Goal: Task Accomplishment & Management: Manage account settings

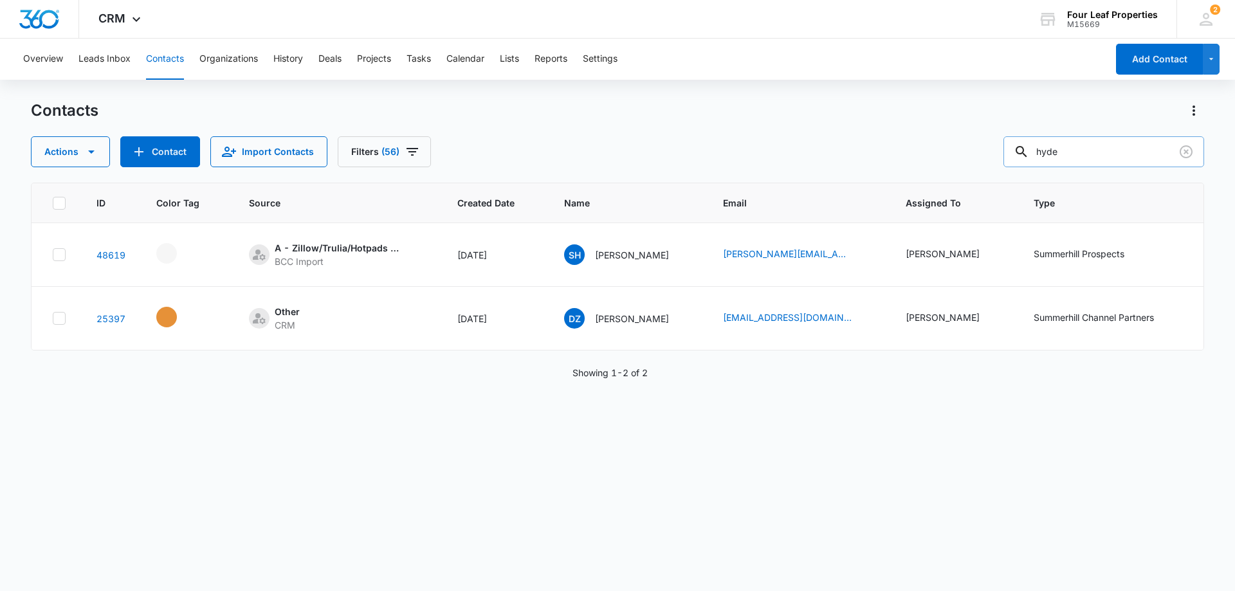
scroll to position [0, 407]
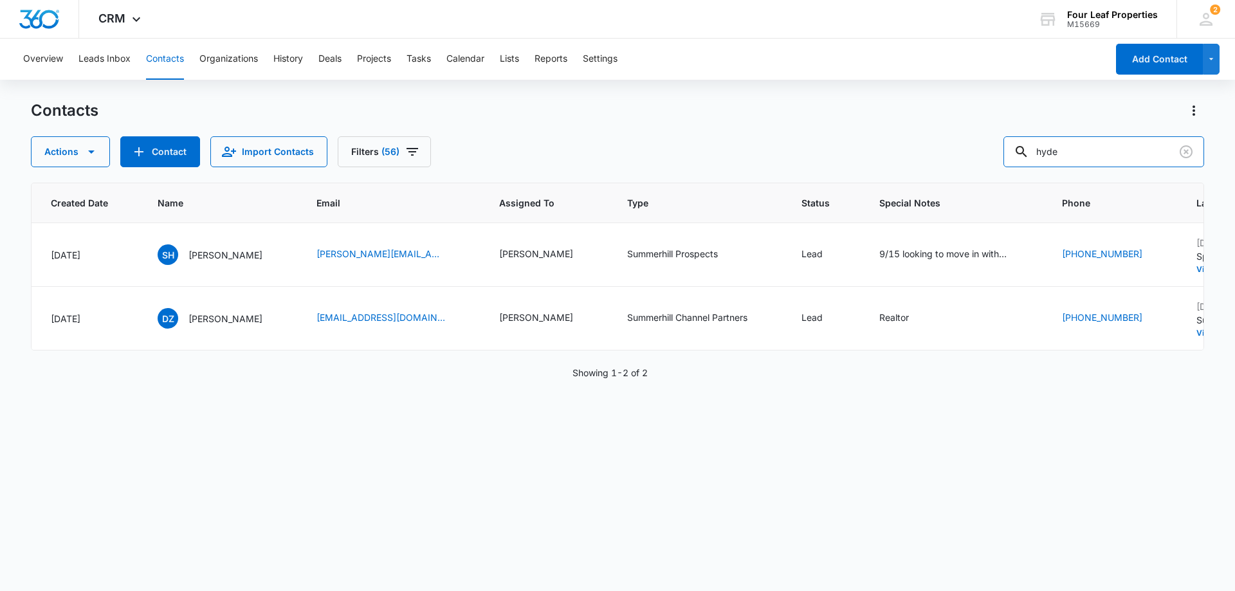
drag, startPoint x: 1069, startPoint y: 154, endPoint x: 822, endPoint y: 151, distance: 247.1
click at [825, 151] on div "Actions Contact Import Contacts Filters (56) [GEOGRAPHIC_DATA]" at bounding box center [618, 151] width 1174 height 31
paste input "9895331237"
type input "9895331237"
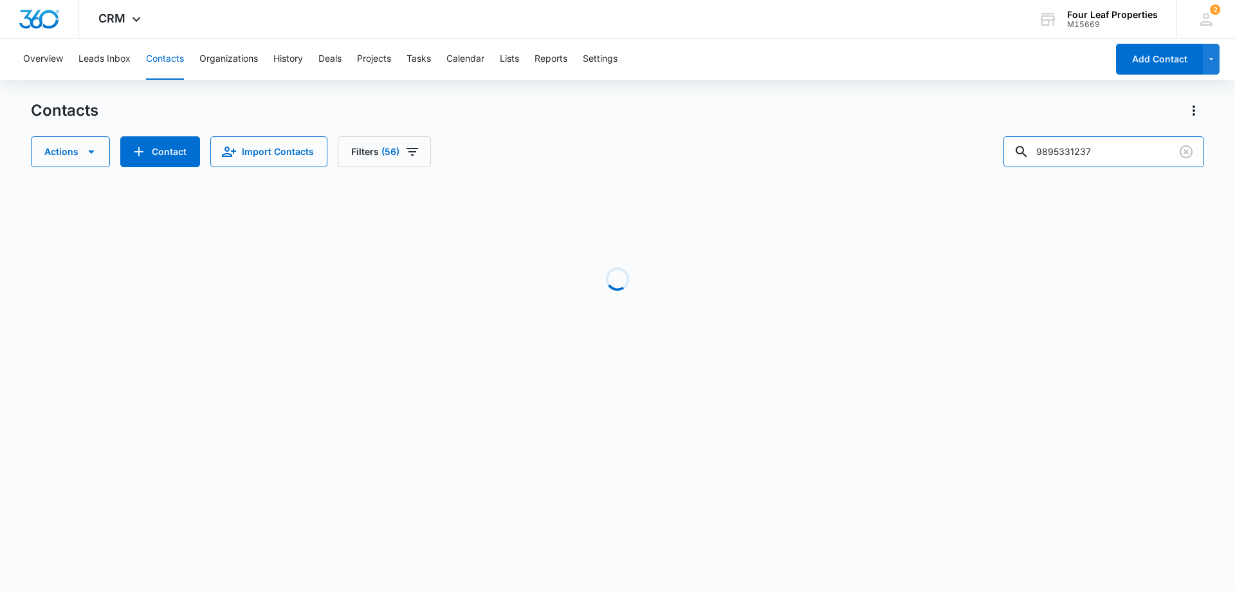
scroll to position [0, 165]
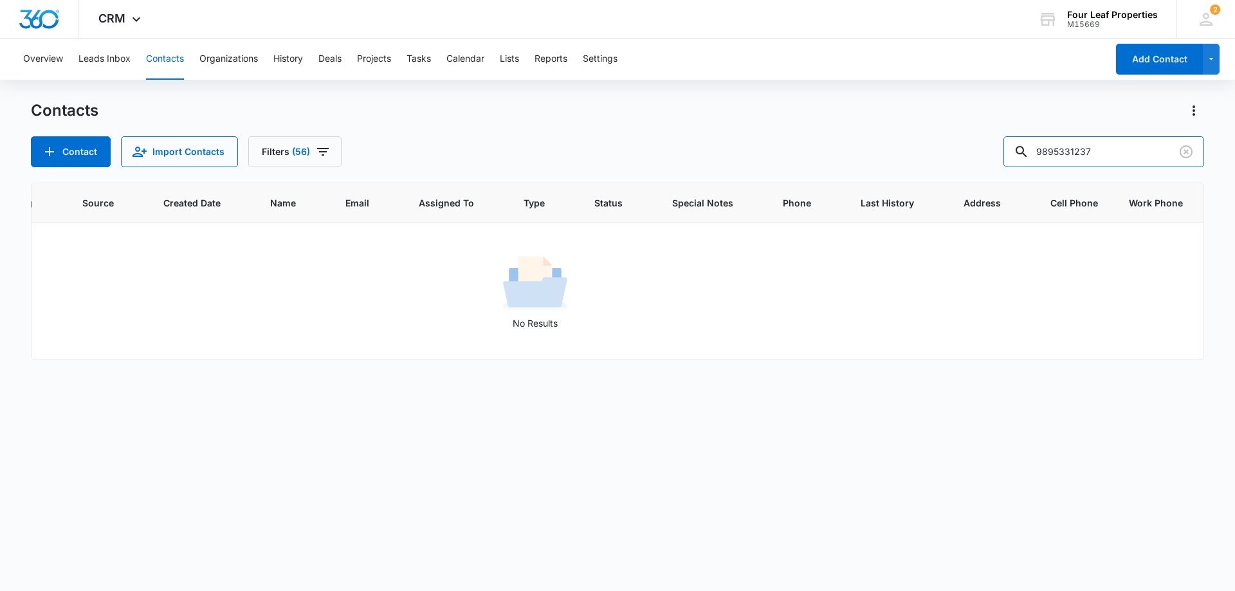
drag, startPoint x: 1105, startPoint y: 155, endPoint x: 963, endPoint y: 164, distance: 143.1
click at [967, 166] on div "Contact Import Contacts Filters [PHONE_NUMBER]" at bounding box center [618, 151] width 1174 height 31
paste input "Abriel"
type input "Abriel"
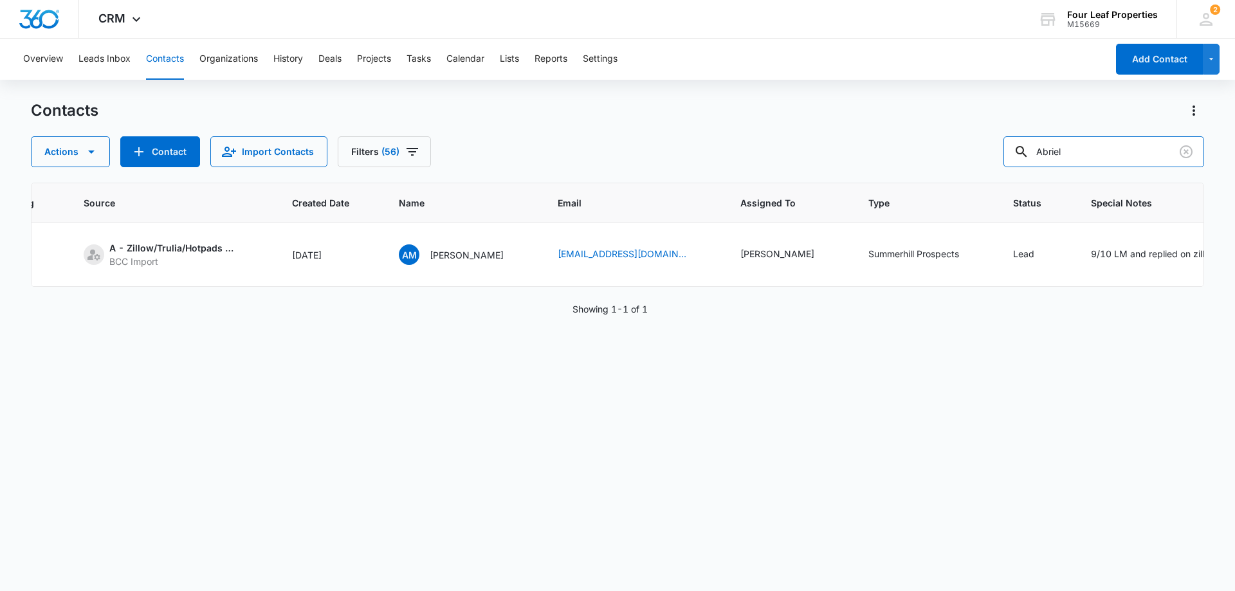
scroll to position [0, 193]
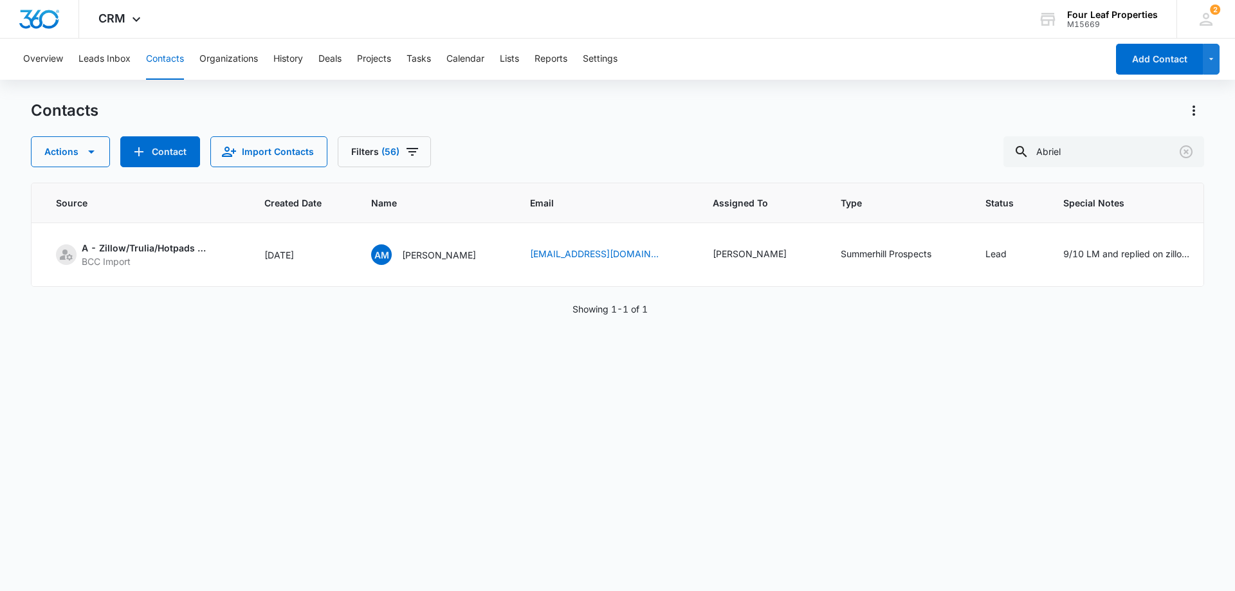
drag, startPoint x: 766, startPoint y: 296, endPoint x: 812, endPoint y: 294, distance: 45.7
click at [812, 287] on div "ID Color Tag Source Created Date Name Email Assigned To Type Status Special Not…" at bounding box center [618, 235] width 1174 height 104
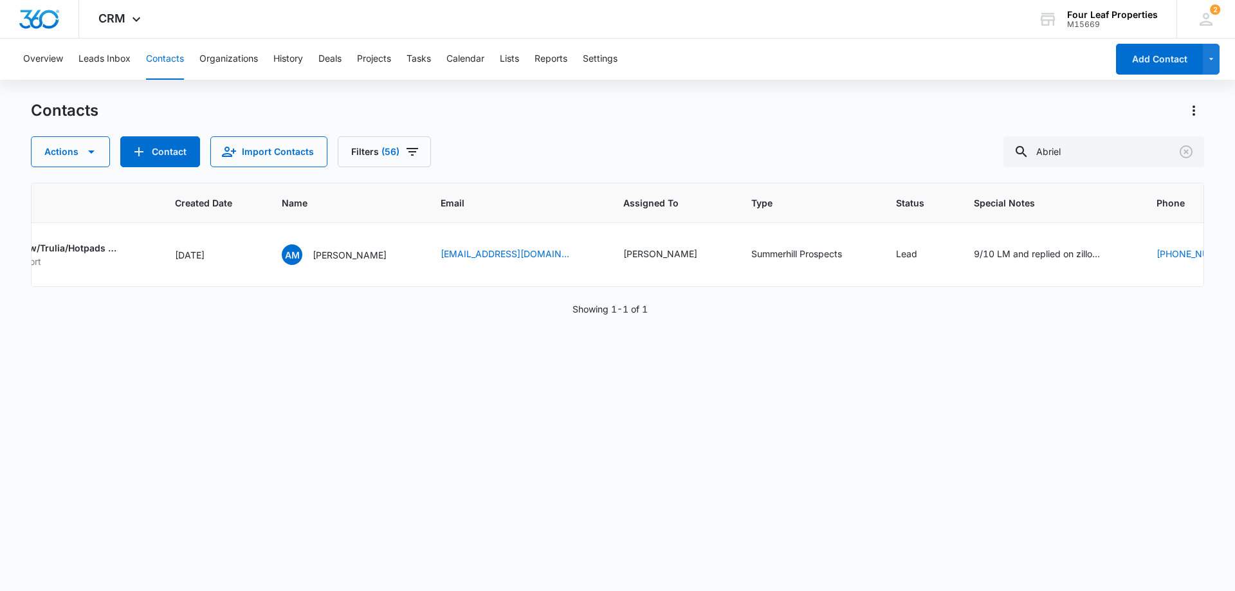
scroll to position [0, 355]
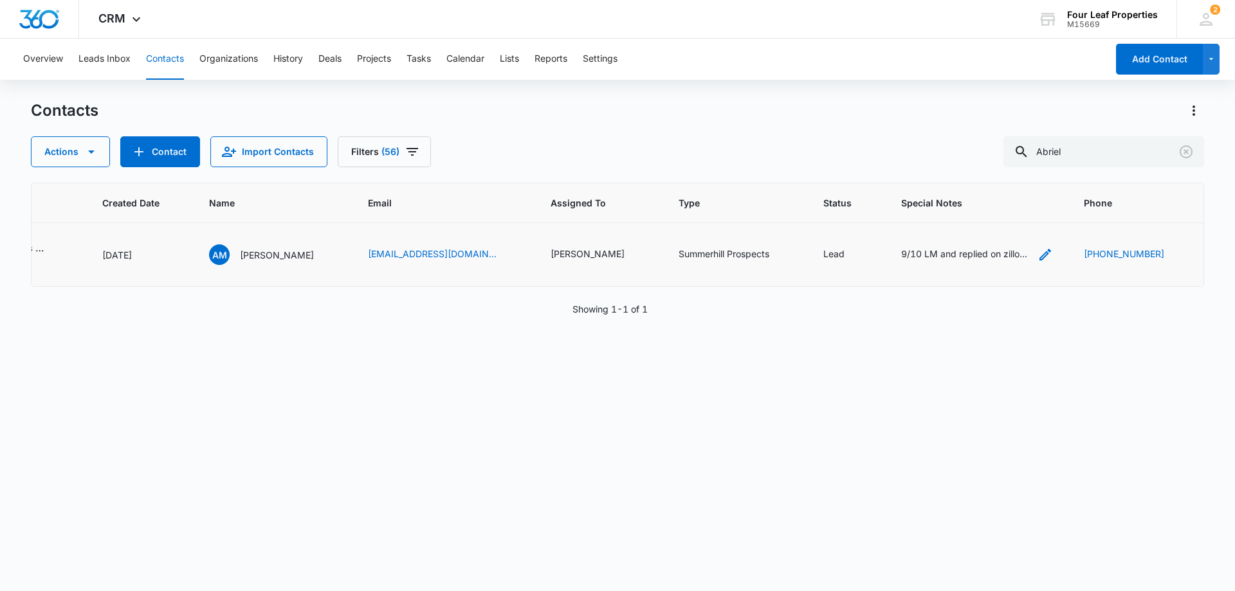
click at [977, 252] on div "9/10 LM and replied on zillow platform" at bounding box center [966, 254] width 129 height 14
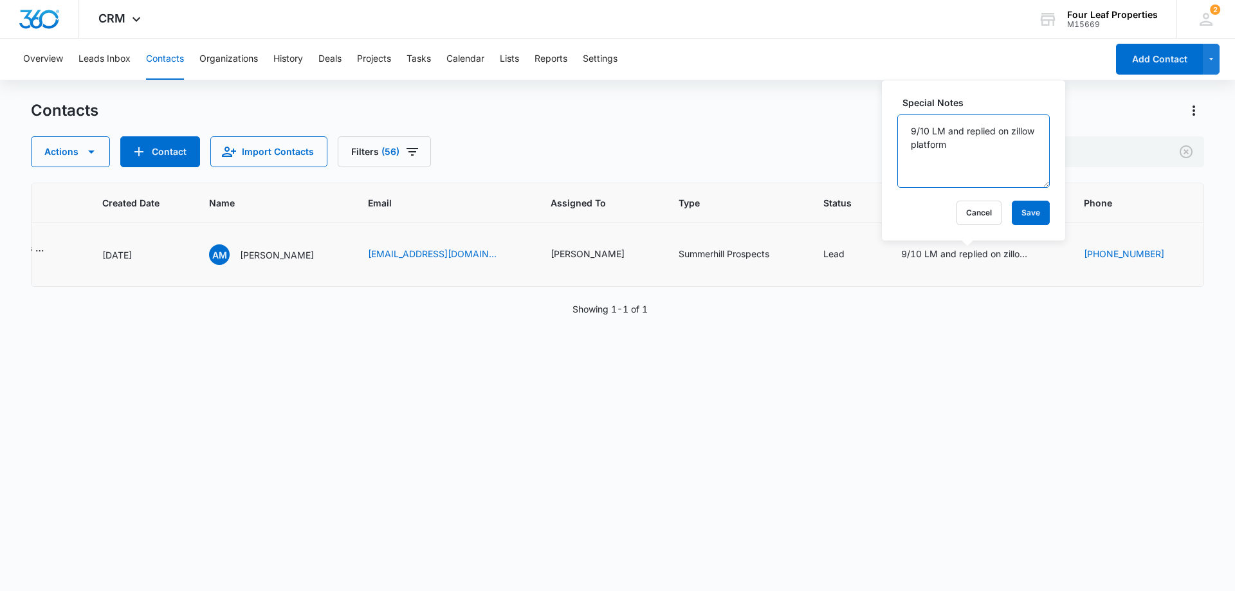
click at [910, 128] on textarea "9/10 LM and replied on zillow platform" at bounding box center [974, 151] width 153 height 73
click at [930, 127] on textarea "9/15 9/10 LM and replied on zillow platform" at bounding box center [974, 151] width 153 height 73
type textarea "9/15 TT Abriel looking to rent trying to figure out the reason for not purchasi…"
click at [1026, 212] on button "Save" at bounding box center [1031, 213] width 38 height 24
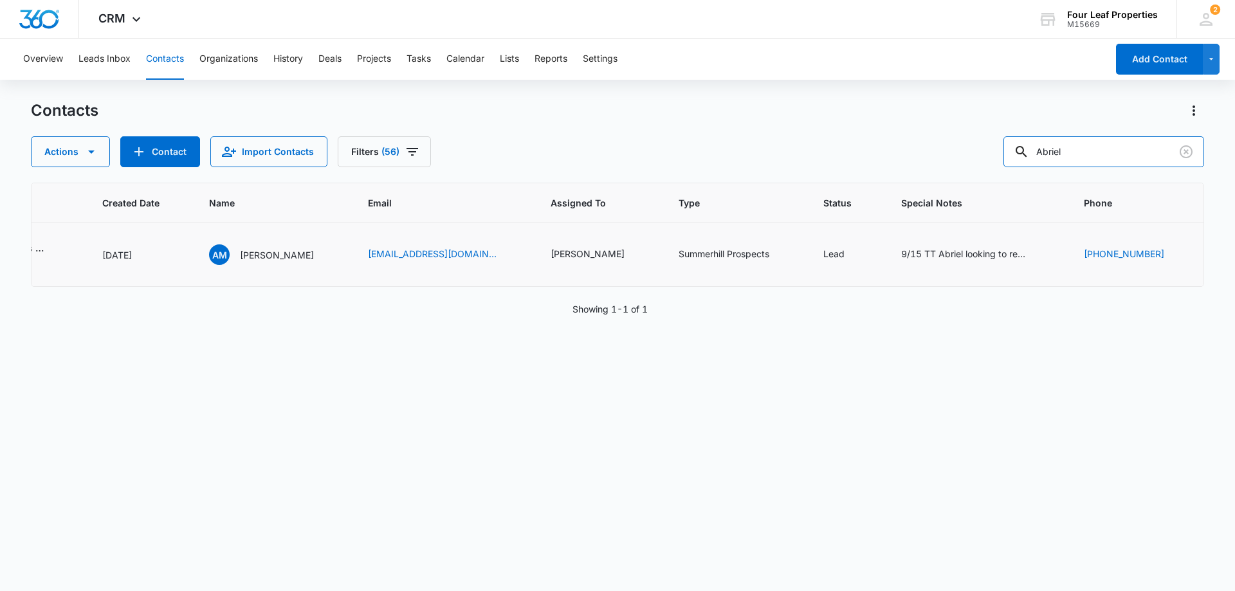
drag, startPoint x: 1084, startPoint y: 158, endPoint x: 911, endPoint y: 154, distance: 173.8
click at [959, 151] on div "Actions Contact Import Contacts Filters (56) Abriel" at bounding box center [618, 151] width 1174 height 31
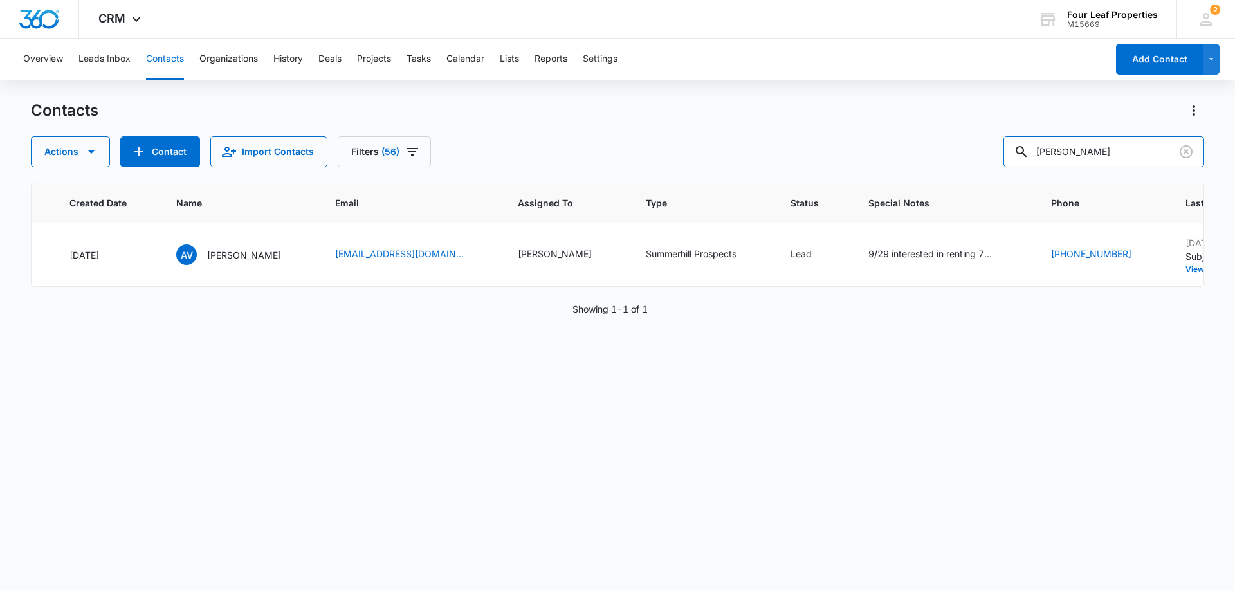
drag, startPoint x: 1093, startPoint y: 158, endPoint x: 905, endPoint y: 154, distance: 188.6
click at [906, 154] on div "Actions Contact Import Contacts Filters (56) [PERSON_NAME]" at bounding box center [618, 151] width 1174 height 31
type input "l"
paste input "15176050670"
click at [1052, 155] on input "15176050670" at bounding box center [1104, 151] width 201 height 31
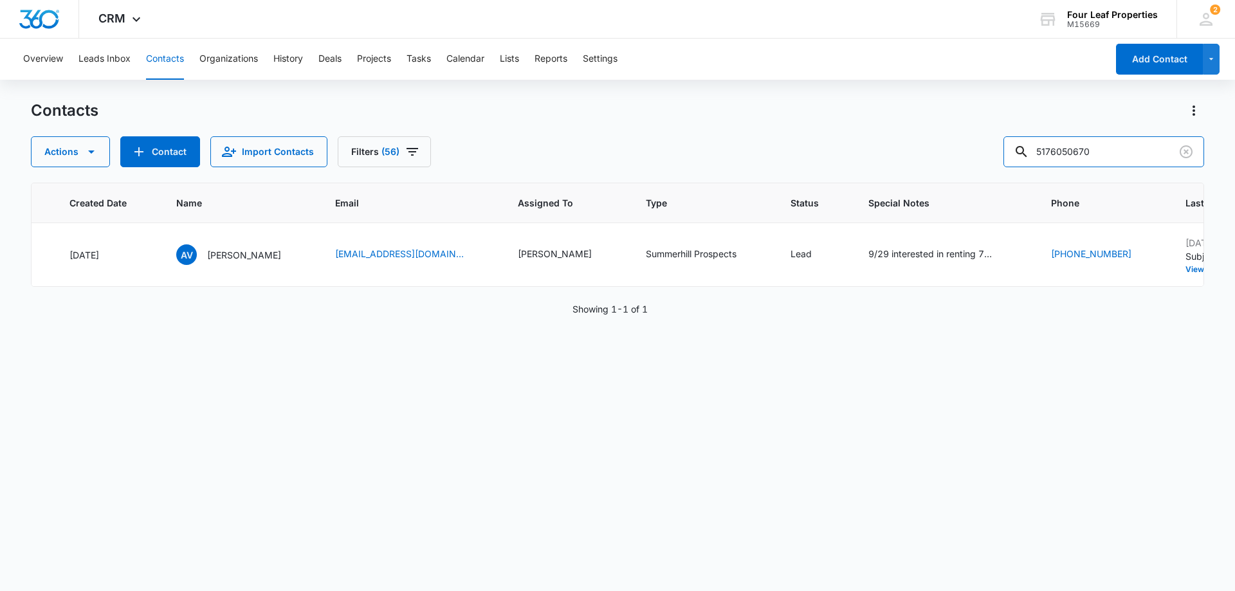
scroll to position [0, 165]
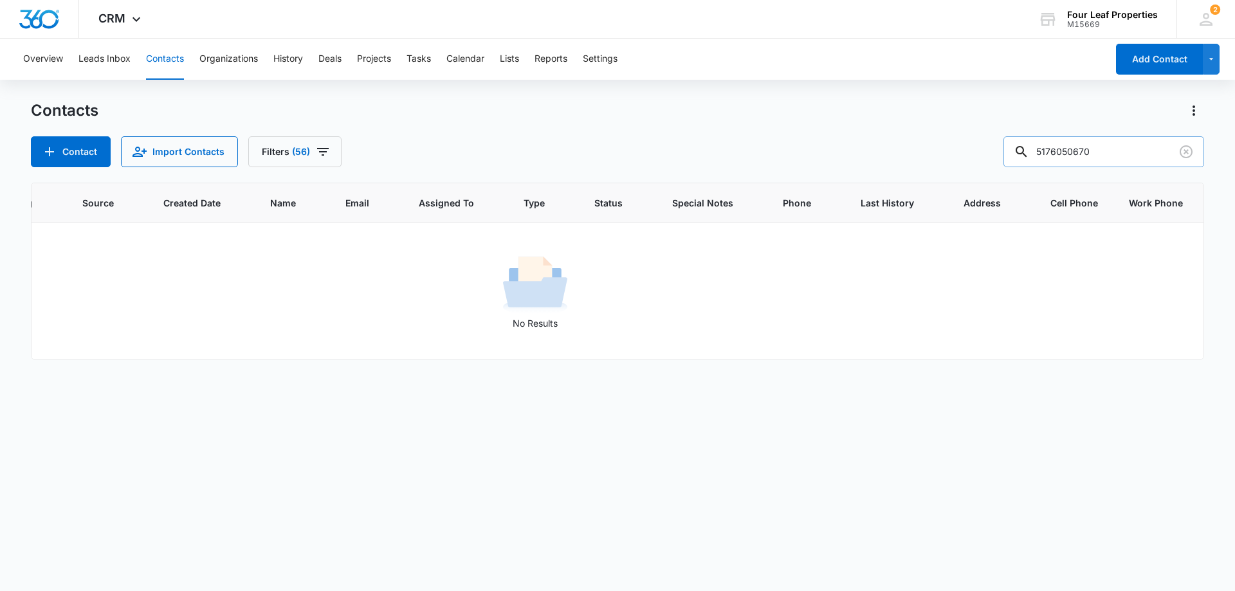
click at [1102, 151] on input "5176050670" at bounding box center [1104, 151] width 201 height 31
drag, startPoint x: 968, startPoint y: 157, endPoint x: 904, endPoint y: 162, distance: 63.9
click at [920, 157] on div "Contact Import Contacts Filters [PHONE_NUMBER]" at bounding box center [618, 151] width 1174 height 31
type input "[PERSON_NAME]"
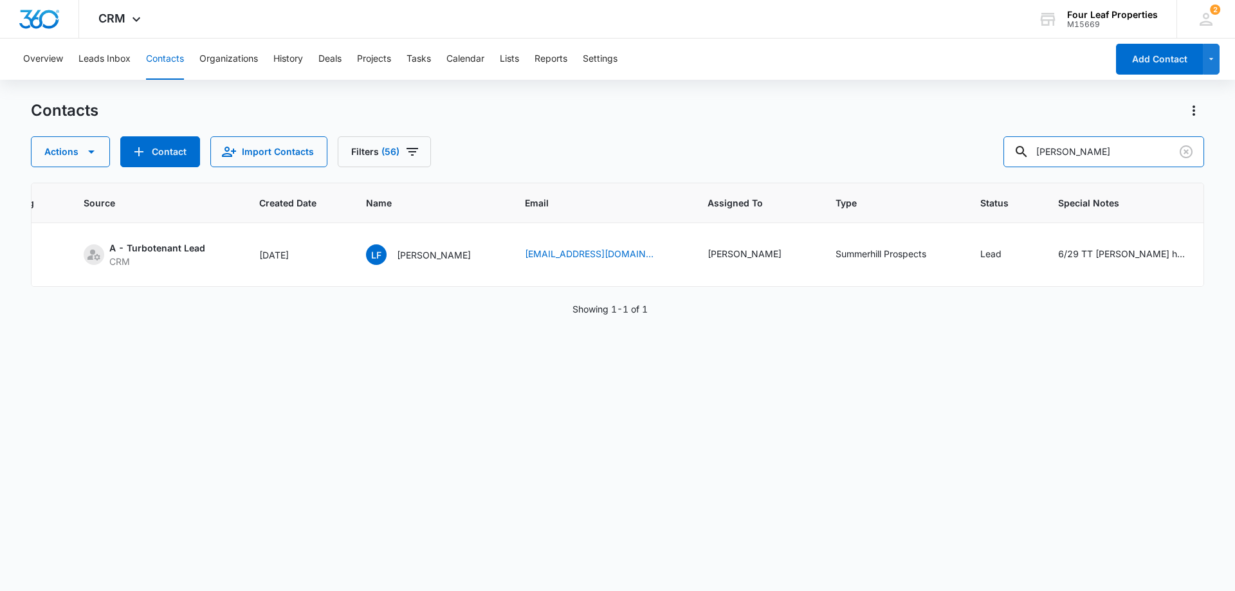
drag, startPoint x: 1102, startPoint y: 158, endPoint x: 1009, endPoint y: 148, distance: 93.8
click at [1009, 149] on div "Actions Contact Import Contacts Filters (56) [PERSON_NAME]" at bounding box center [618, 151] width 1174 height 31
click at [934, 286] on td "Summerhill Prospects" at bounding box center [892, 255] width 145 height 64
click at [1097, 151] on input "text" at bounding box center [1113, 151] width 181 height 31
click at [998, 275] on td "Lead" at bounding box center [1004, 255] width 78 height 64
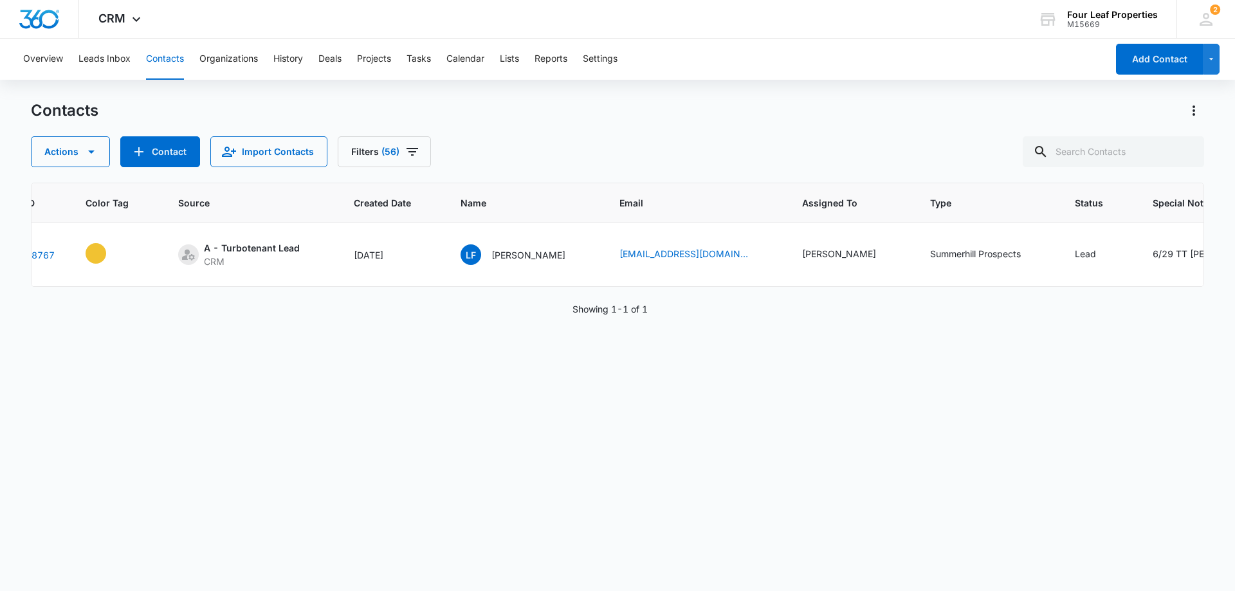
scroll to position [0, 0]
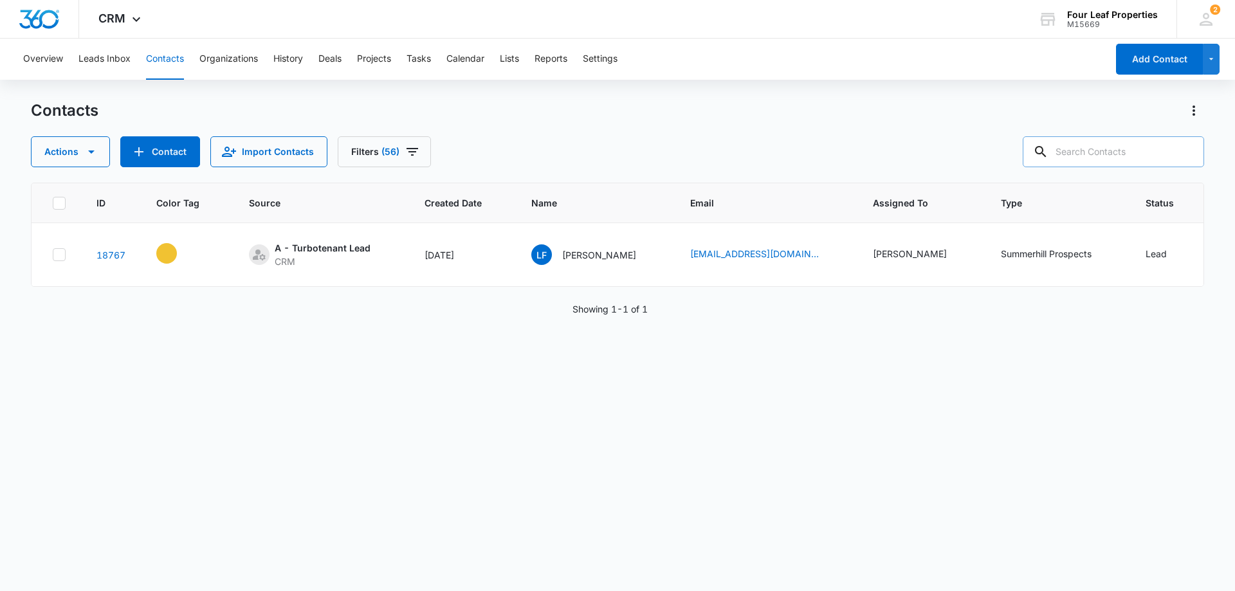
click at [1135, 153] on input "text" at bounding box center [1113, 151] width 181 height 31
type input "abriel"
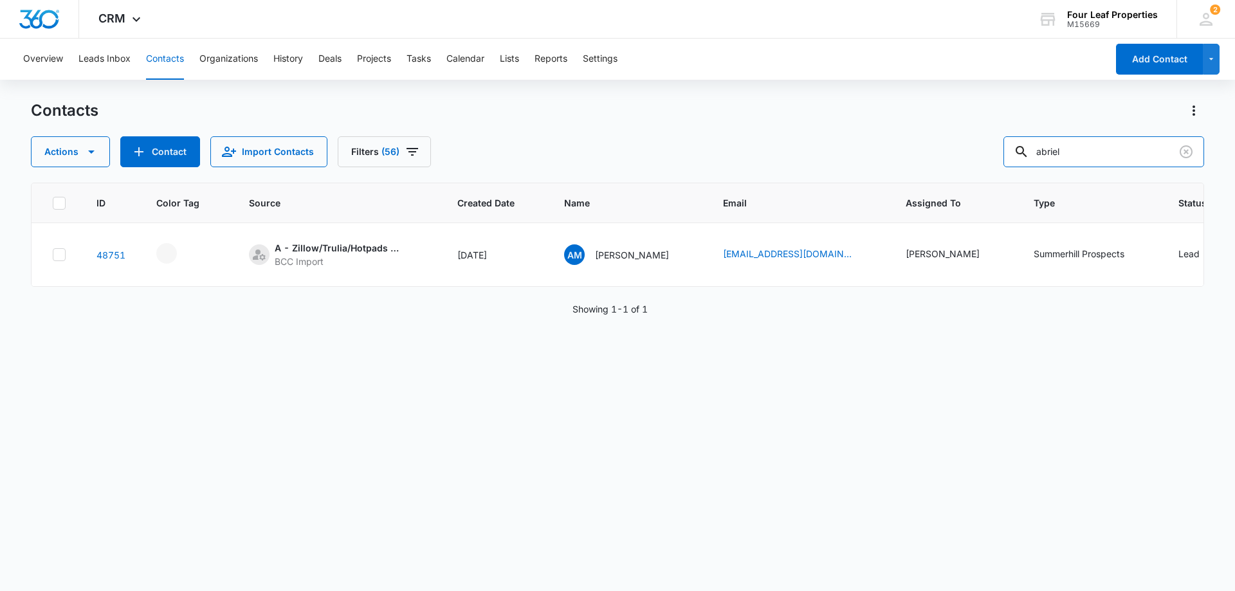
drag, startPoint x: 1097, startPoint y: 147, endPoint x: 856, endPoint y: 167, distance: 242.2
click at [865, 163] on div "Actions Contact Import Contacts Filters (56) abriel" at bounding box center [618, 151] width 1174 height 31
paste input "[PERSON_NAME][DEMOGRAPHIC_DATA]"
type input "[PERSON_NAME][DEMOGRAPHIC_DATA]"
